Goal: Task Accomplishment & Management: Complete application form

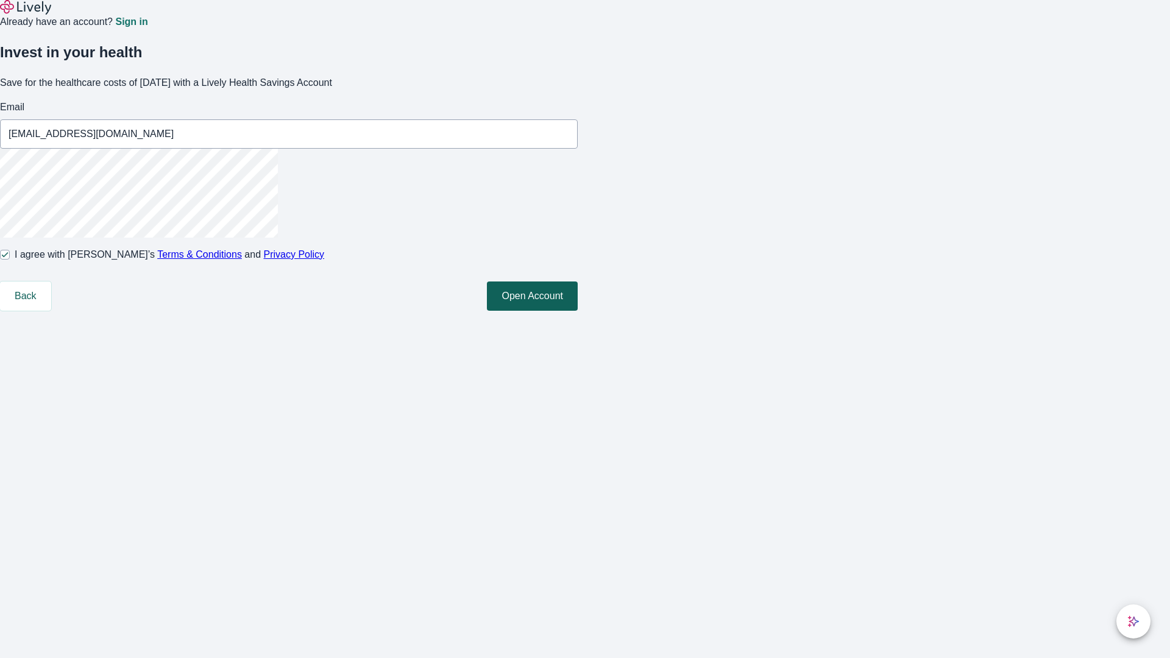
click at [578, 311] on button "Open Account" at bounding box center [532, 296] width 91 height 29
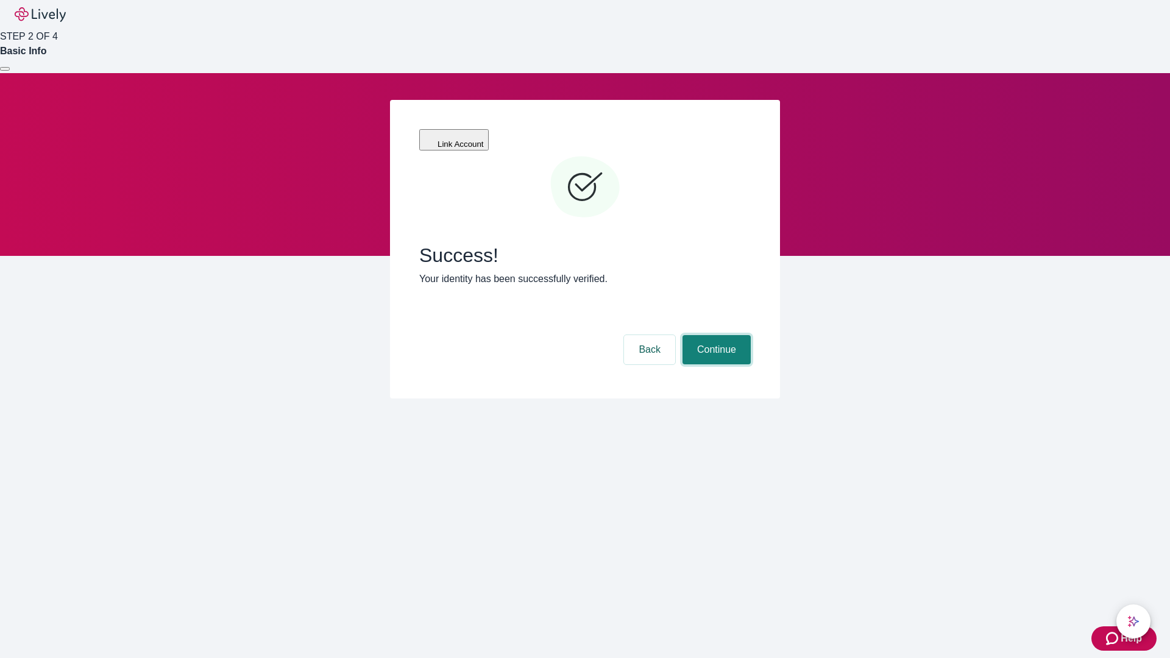
click at [715, 335] on button "Continue" at bounding box center [717, 349] width 68 height 29
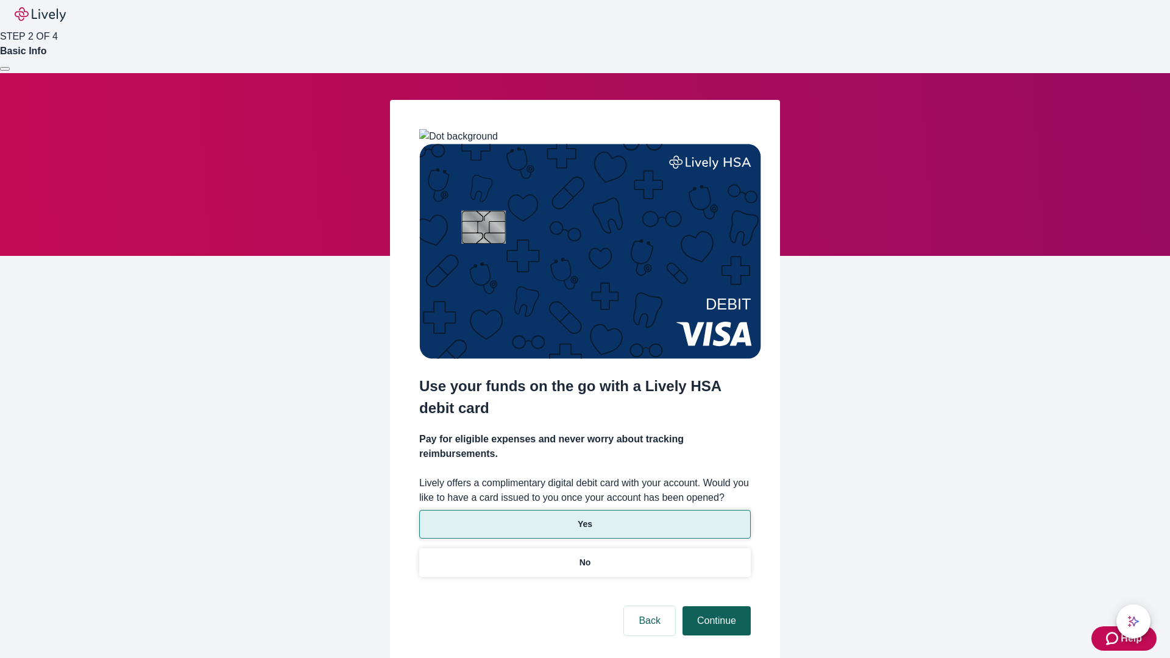
click at [584, 556] on p "No" at bounding box center [586, 562] width 12 height 13
click at [715, 606] on button "Continue" at bounding box center [717, 620] width 68 height 29
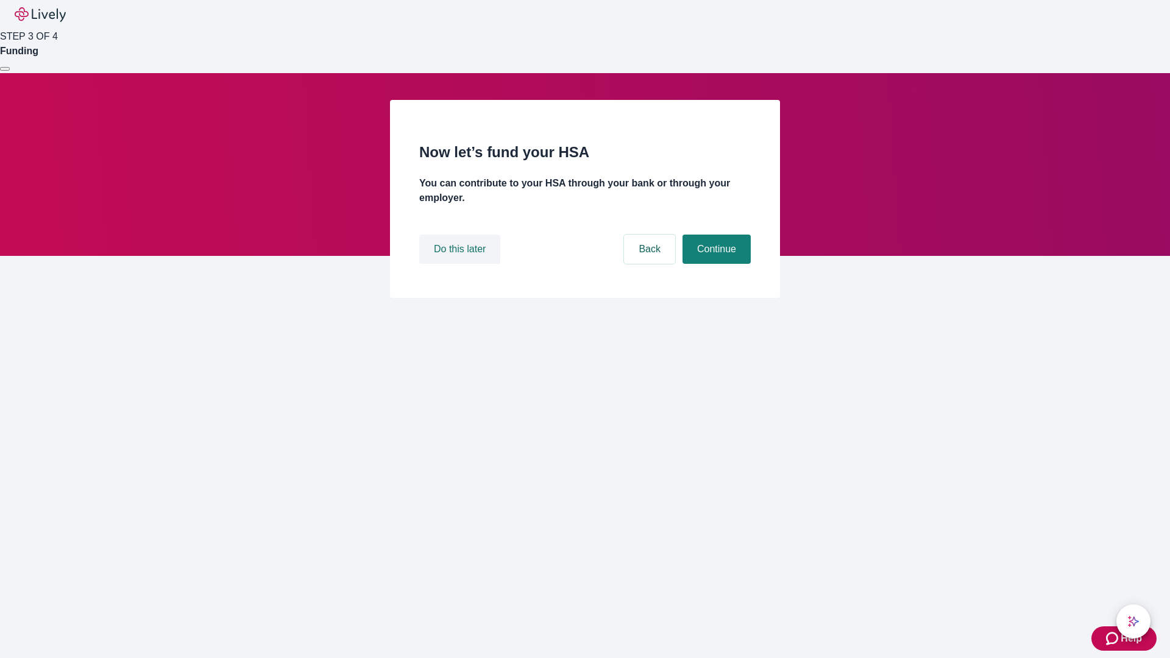
click at [461, 264] on button "Do this later" at bounding box center [459, 249] width 81 height 29
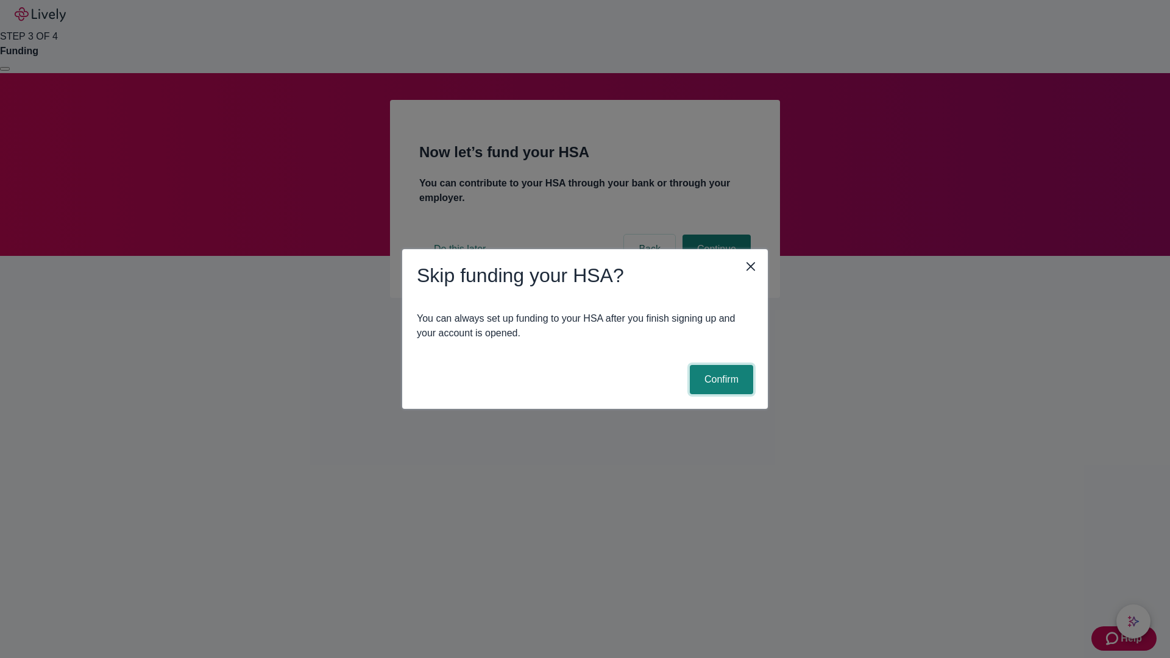
click at [720, 380] on button "Confirm" at bounding box center [721, 379] width 63 height 29
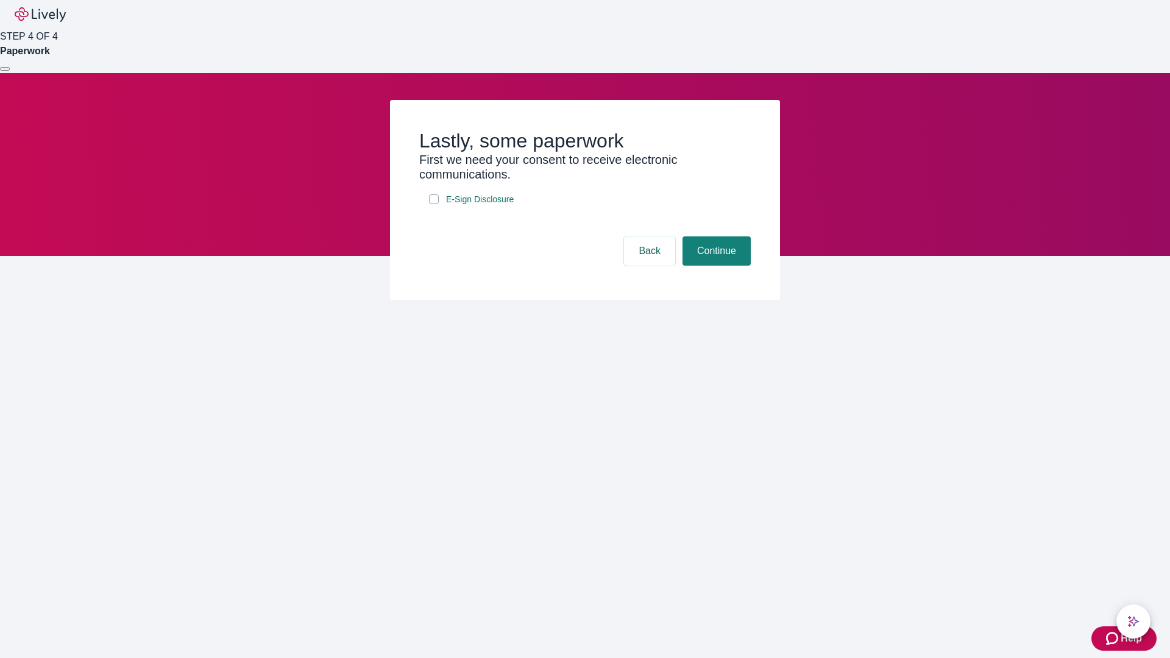
click at [434, 204] on input "E-Sign Disclosure" at bounding box center [434, 199] width 10 height 10
checkbox input "true"
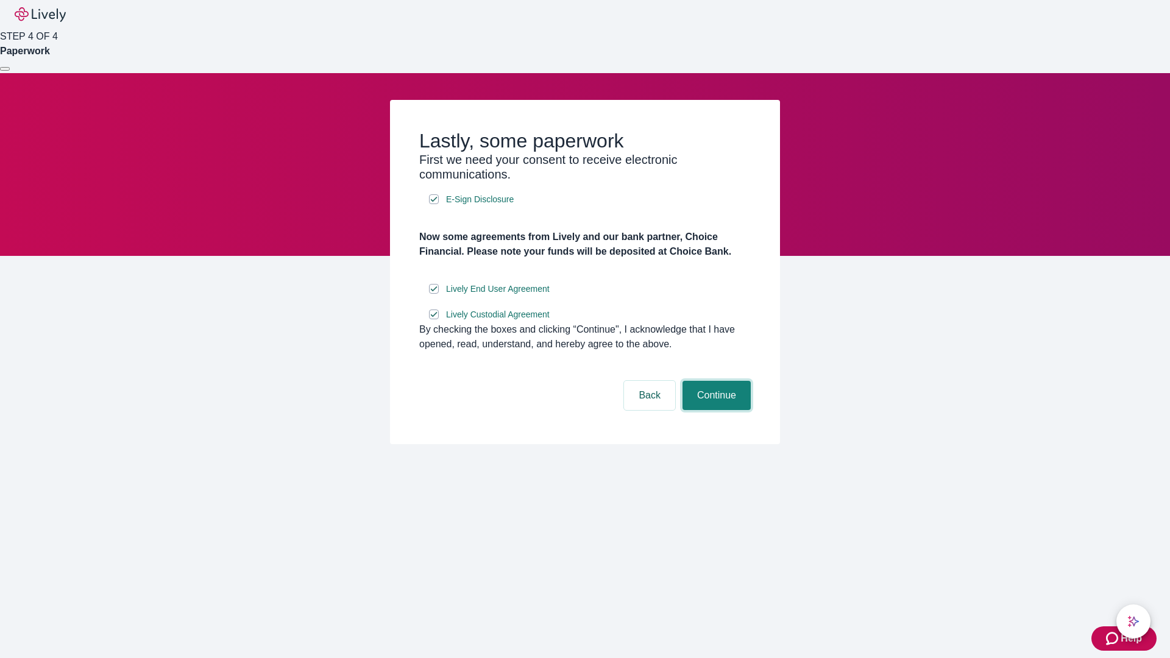
click at [715, 410] on button "Continue" at bounding box center [717, 395] width 68 height 29
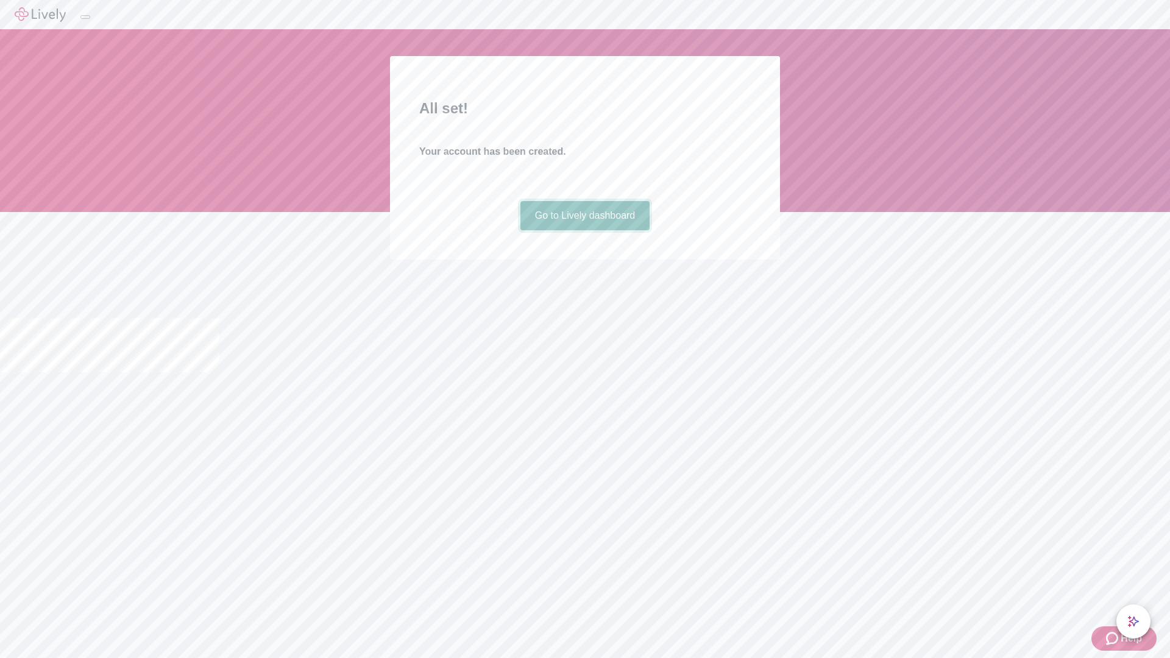
click at [584, 230] on link "Go to Lively dashboard" at bounding box center [585, 215] width 130 height 29
